Goal: Information Seeking & Learning: Learn about a topic

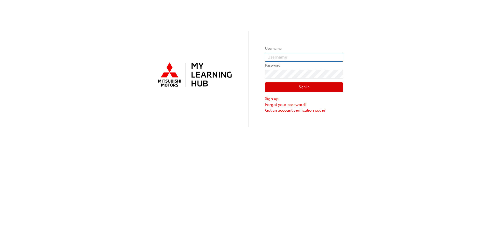
type input "0005898839"
click at [296, 87] on button "Sign In" at bounding box center [304, 88] width 78 height 10
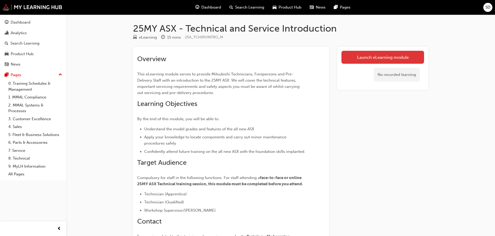
click at [368, 61] on link "Launch eLearning module" at bounding box center [382, 57] width 83 height 13
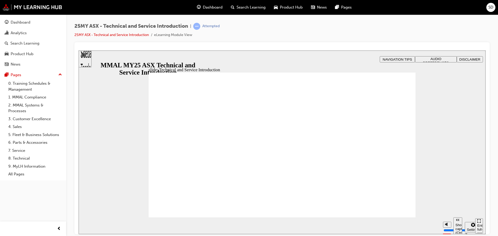
click at [462, 101] on div "slide: Hello and welcome Rectangle B N Rectangle 2 Rectangle 3 Rectangle 1 Hell…" at bounding box center [282, 142] width 407 height 184
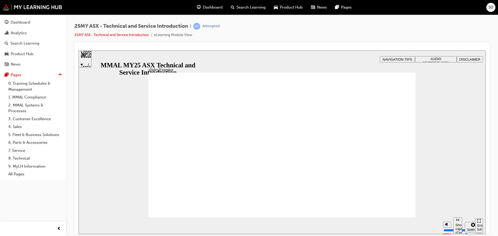
click at [447, 211] on input "volume" at bounding box center [460, 211] width 33 height 4
type input "3"
click at [448, 213] on input "volume" at bounding box center [460, 211] width 33 height 4
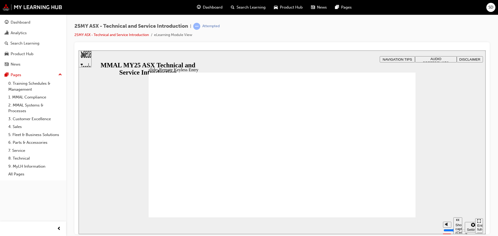
type input "21"
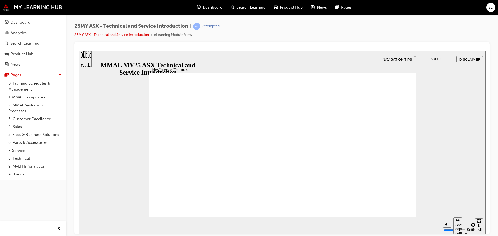
type input "17"
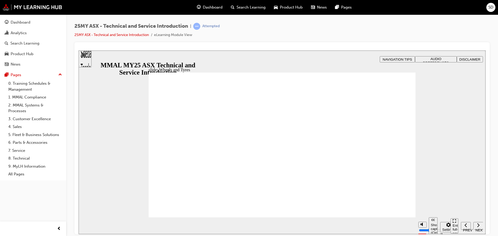
drag, startPoint x: 314, startPoint y: 180, endPoint x: 316, endPoint y: 192, distance: 12.0
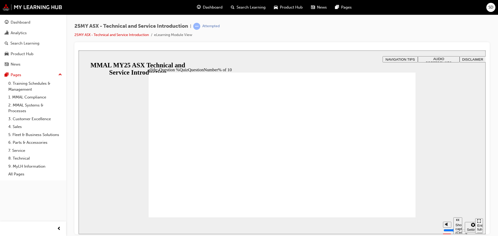
radio input "true"
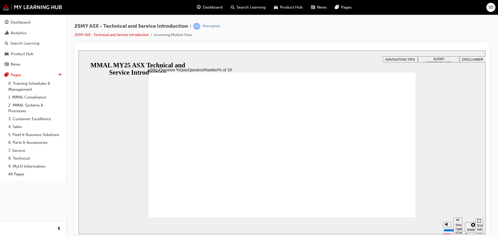
radio input "true"
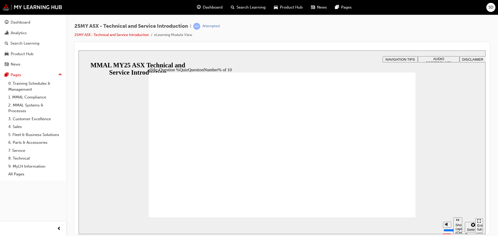
radio input "true"
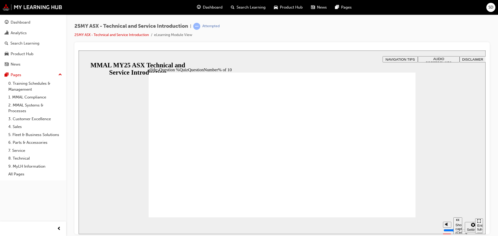
radio input "false"
radio input "true"
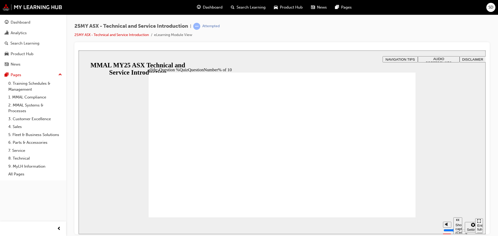
radio input "true"
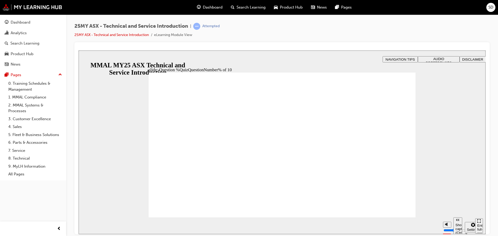
radio input "true"
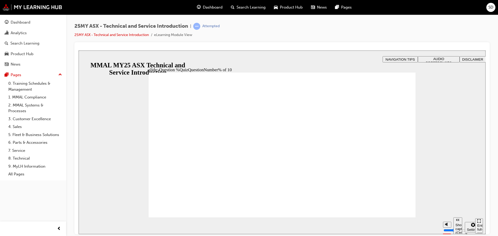
radio input "true"
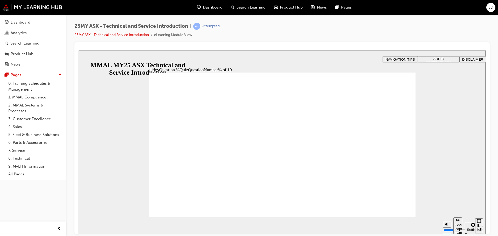
radio input "true"
